Goal: Transaction & Acquisition: Purchase product/service

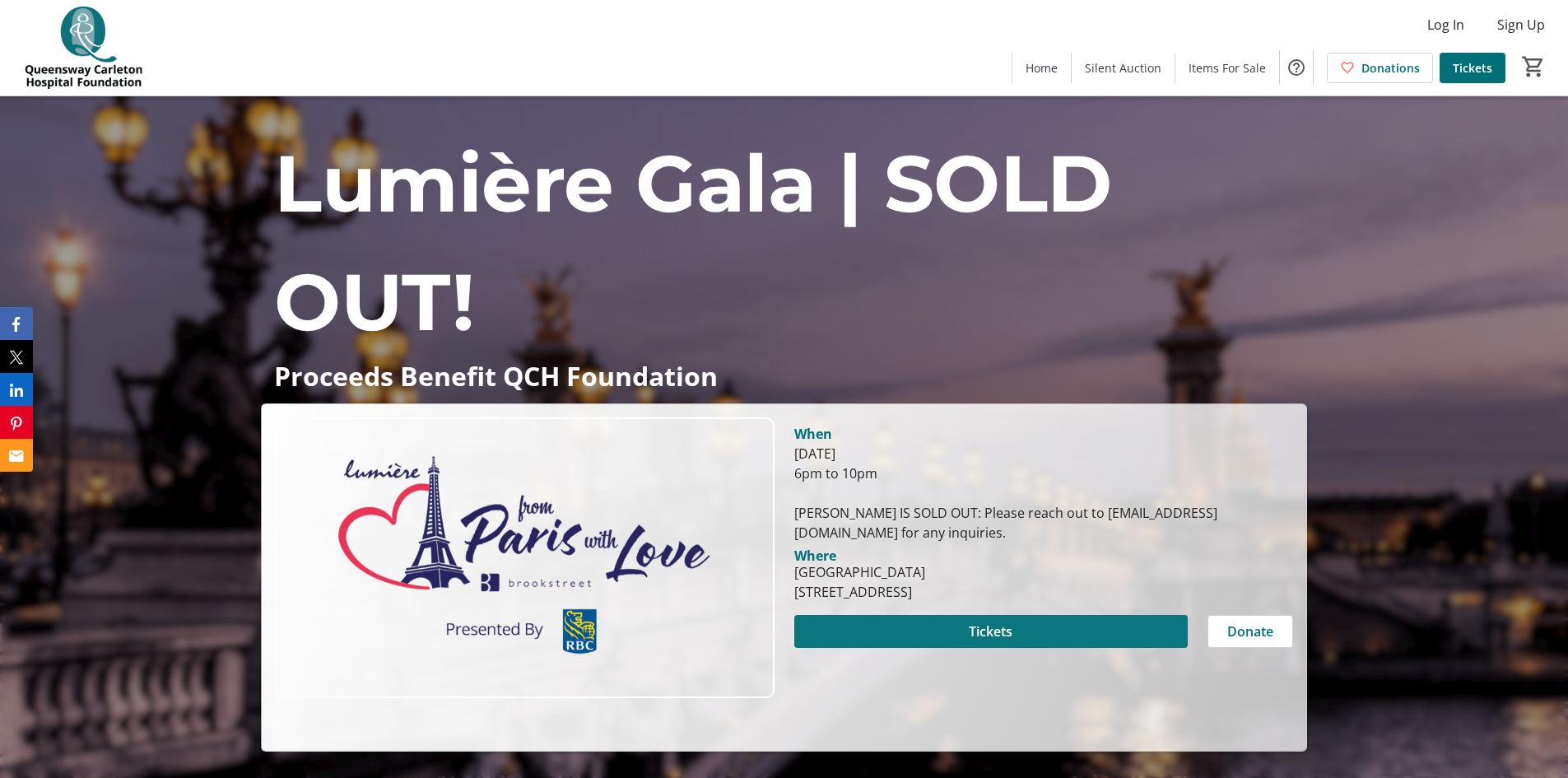
click at [1054, 625] on span at bounding box center [991, 631] width 394 height 39
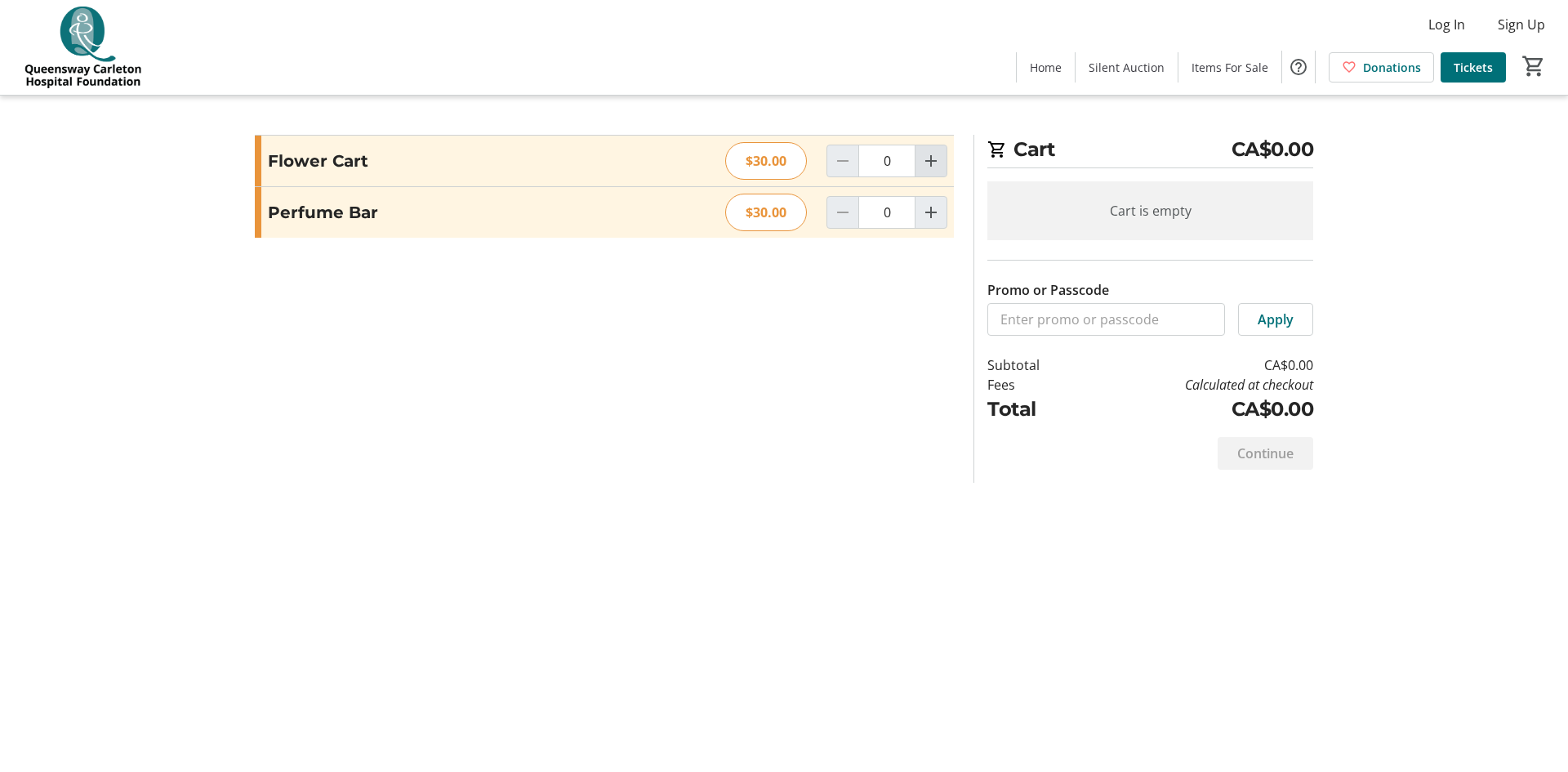
click at [935, 165] on mat-icon "Increment by one" at bounding box center [932, 161] width 20 height 20
type input "1"
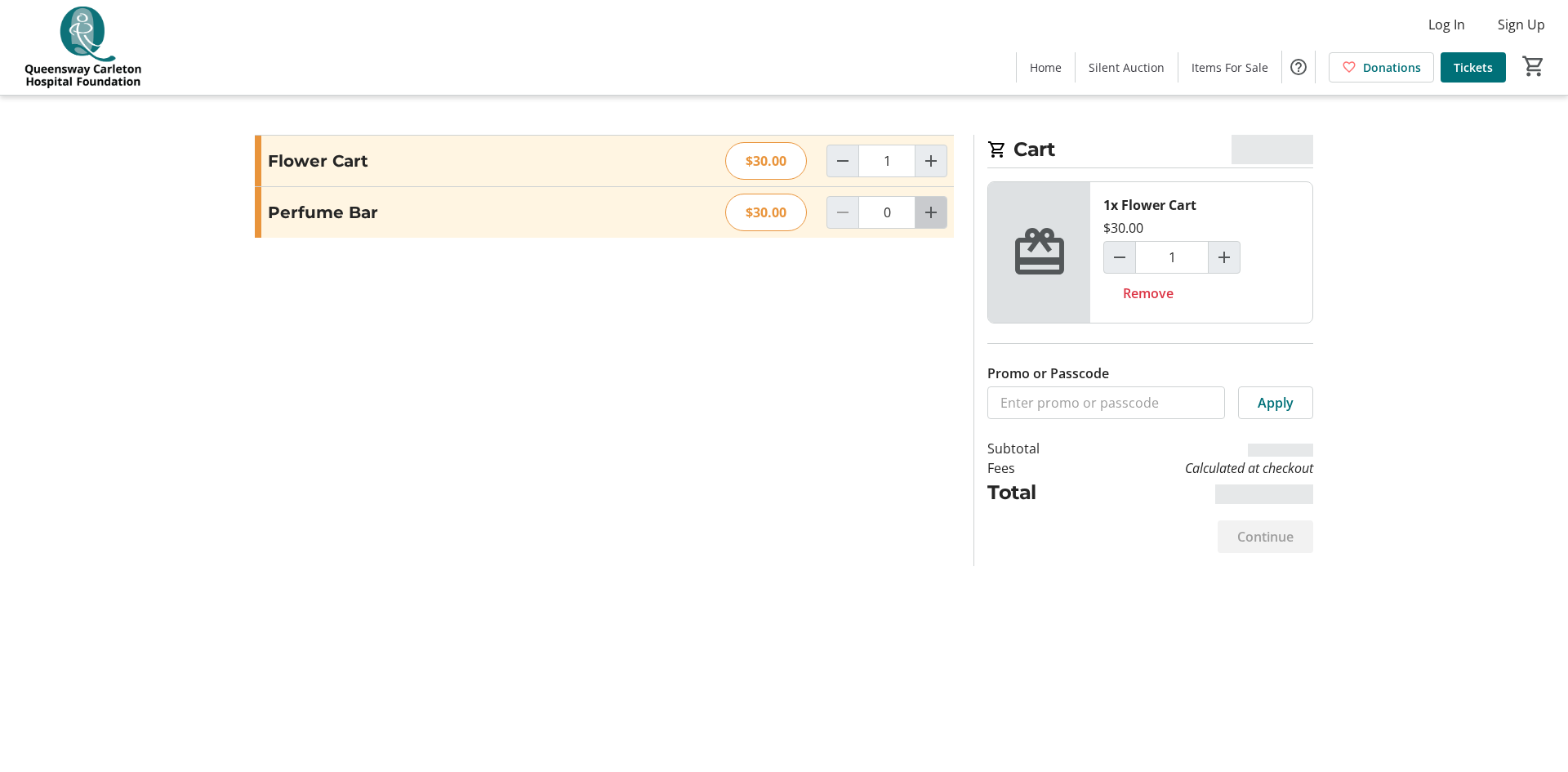
click at [938, 209] on mat-icon "Increment by one" at bounding box center [932, 213] width 20 height 20
type input "1"
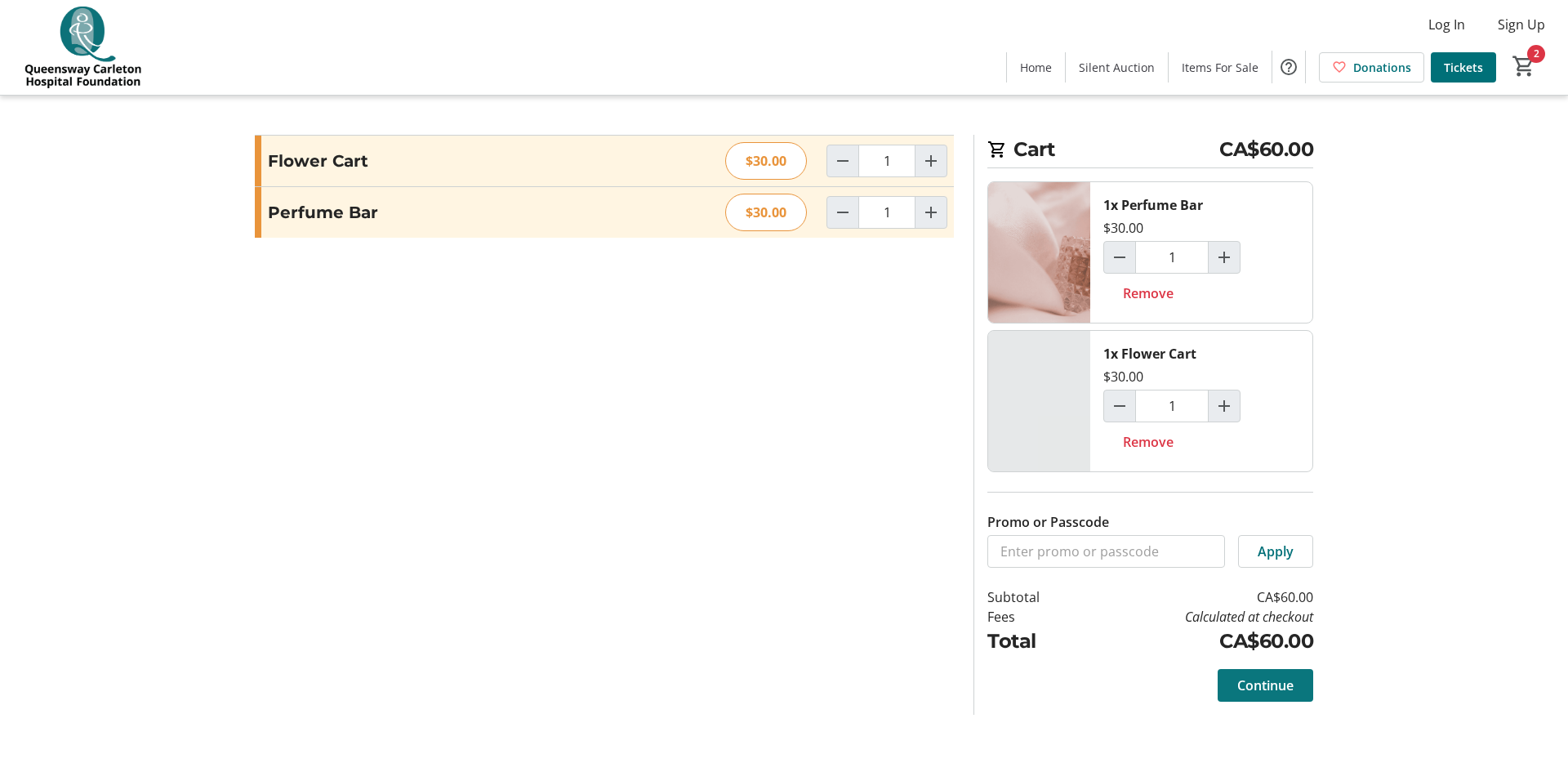
click at [1265, 687] on span "Continue" at bounding box center [1265, 686] width 56 height 20
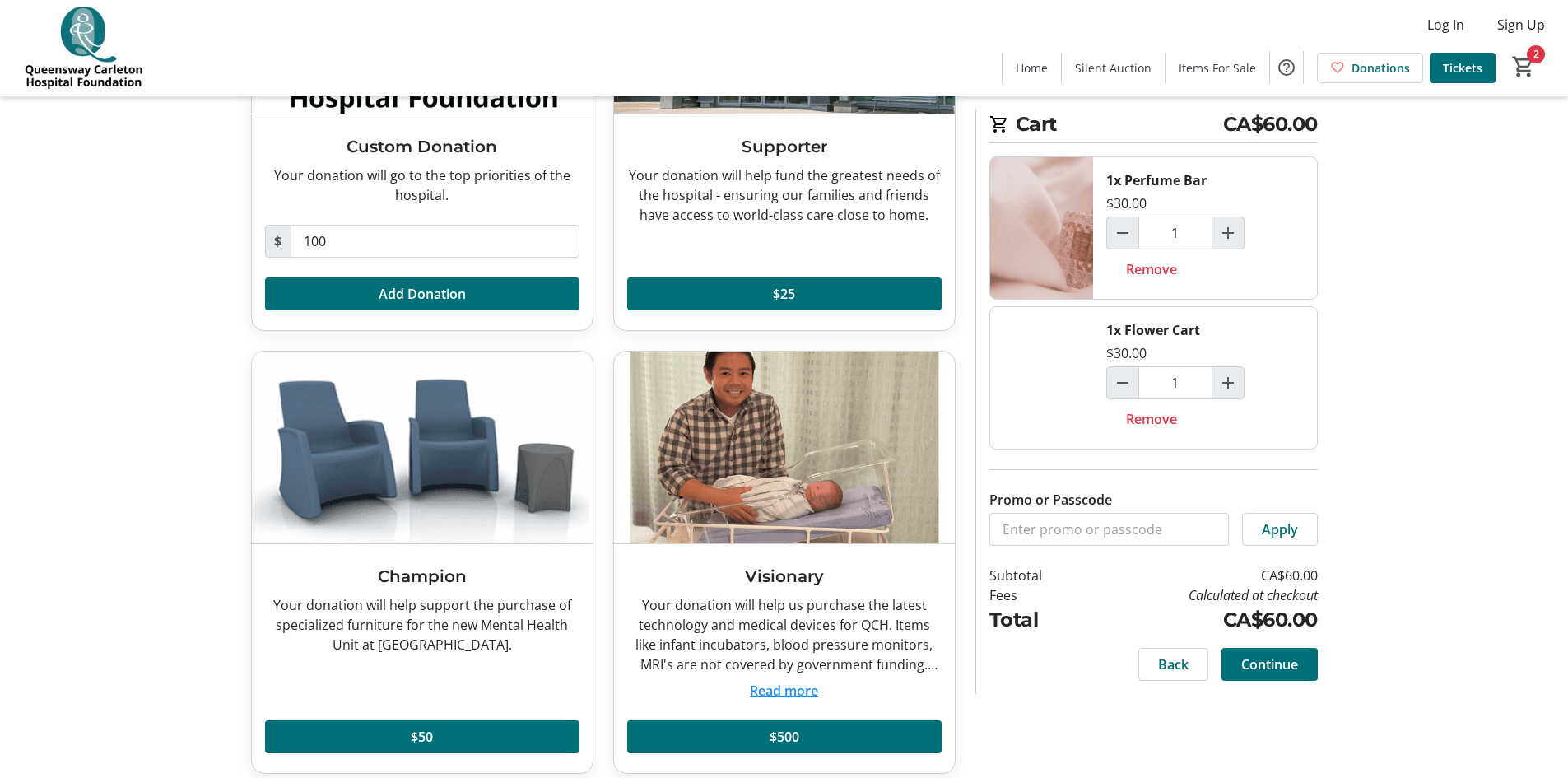
scroll to position [280, 0]
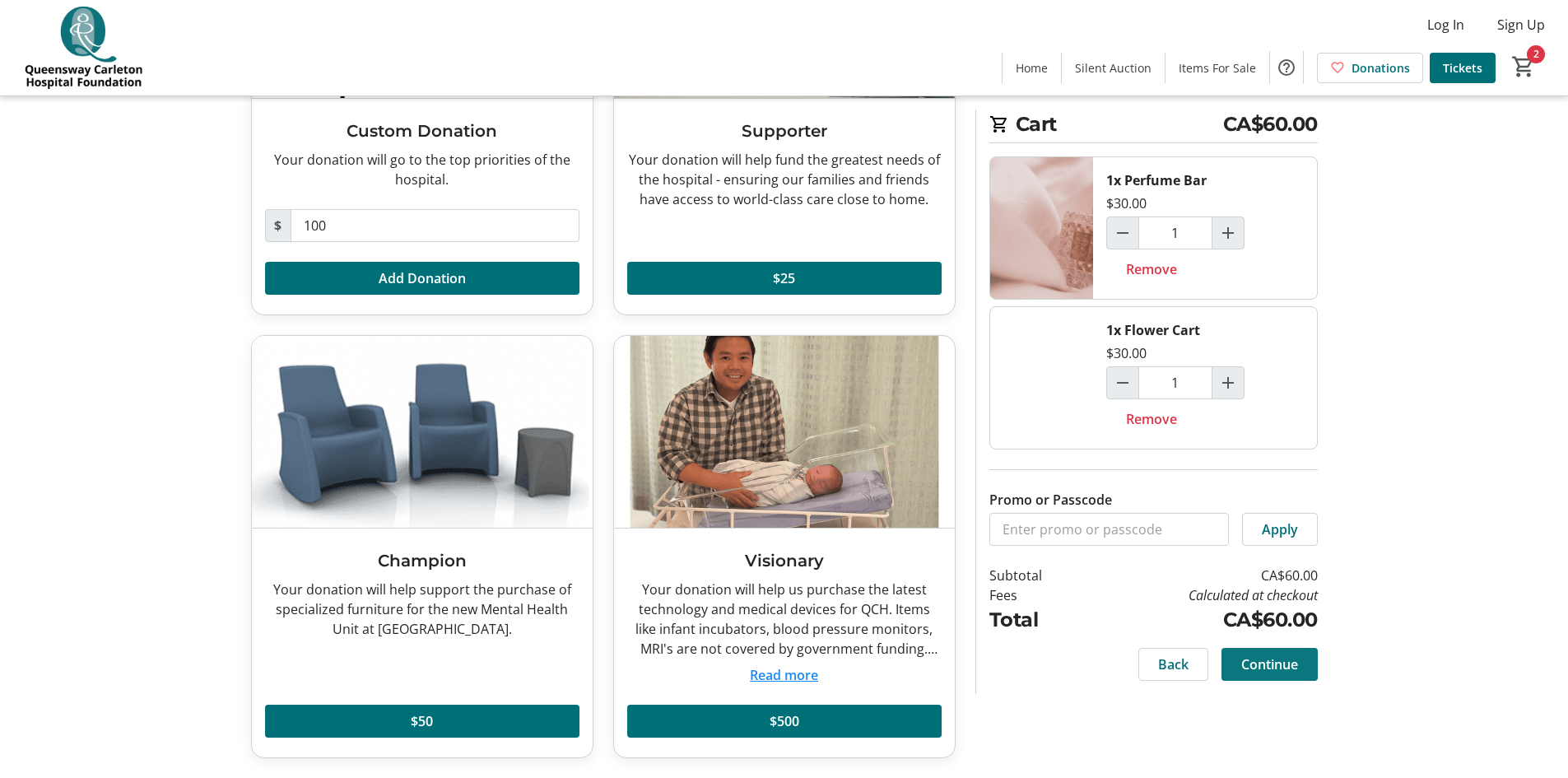
click at [1292, 662] on span "Continue" at bounding box center [1269, 664] width 57 height 20
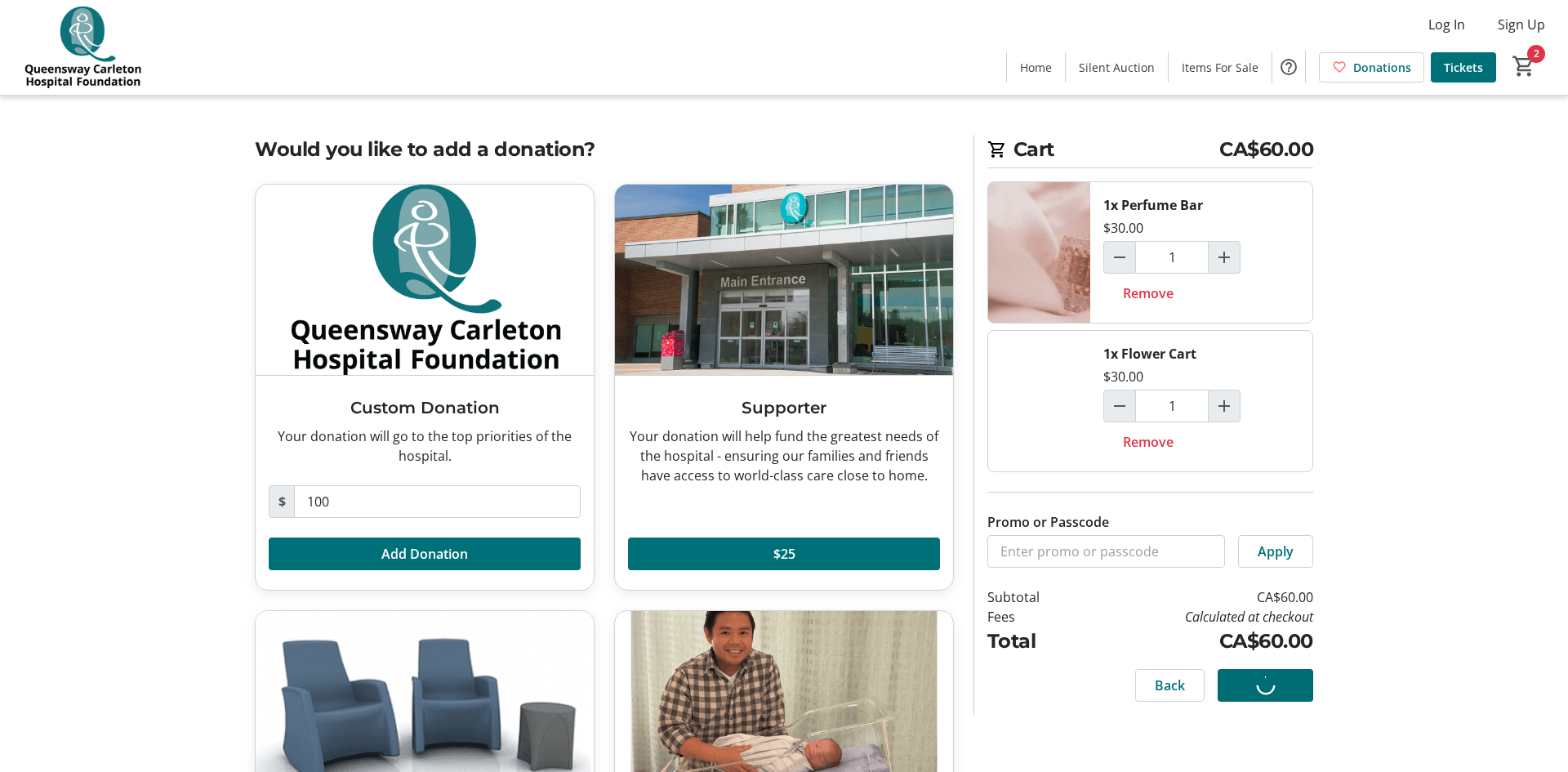
select select "CA"
